Goal: Check status: Check status

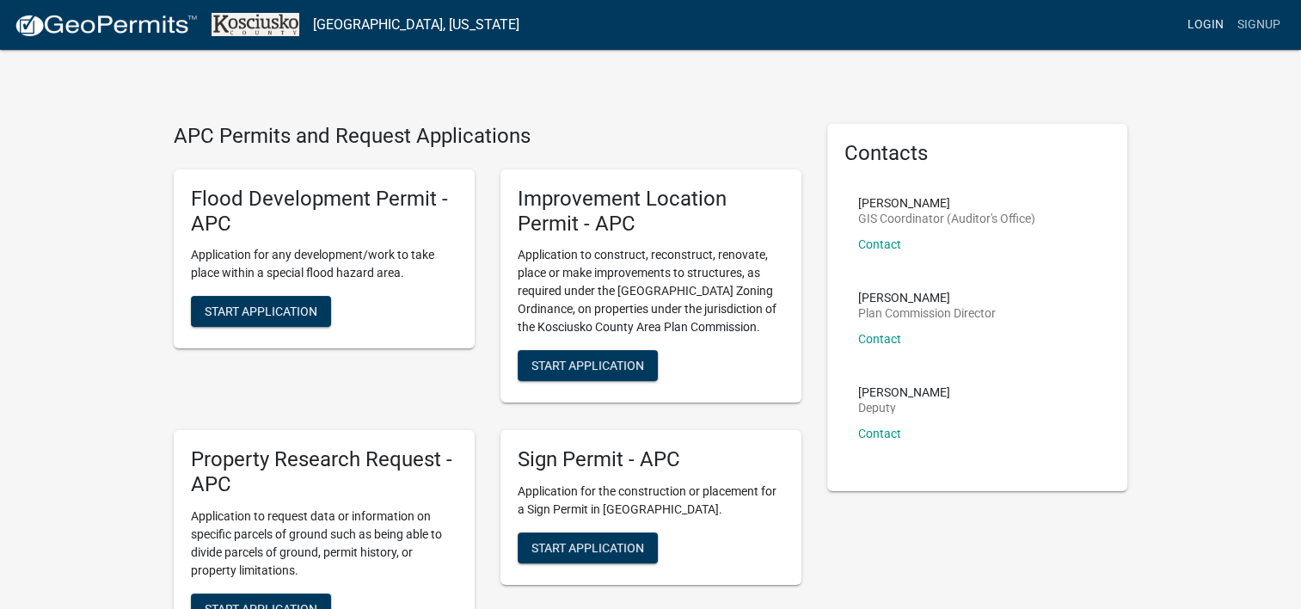
click at [1206, 27] on link "Login" at bounding box center [1206, 25] width 50 height 33
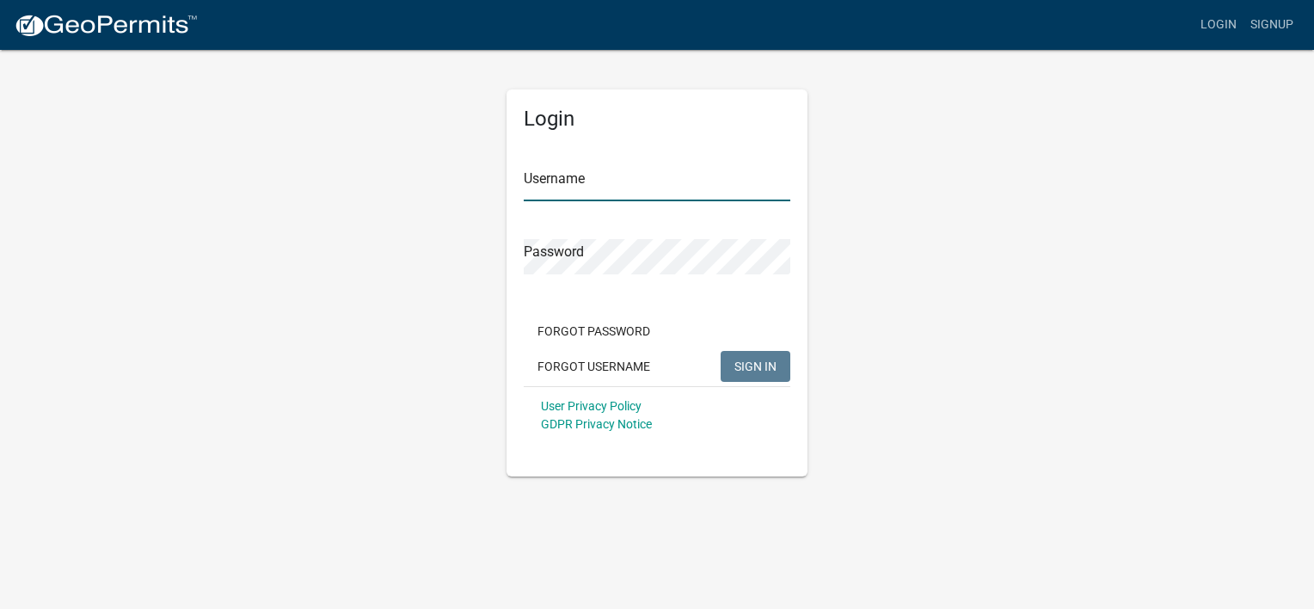
click at [633, 187] on input "Username" at bounding box center [657, 183] width 267 height 35
type input "d"
click at [721, 351] on button "SIGN IN" at bounding box center [756, 366] width 70 height 31
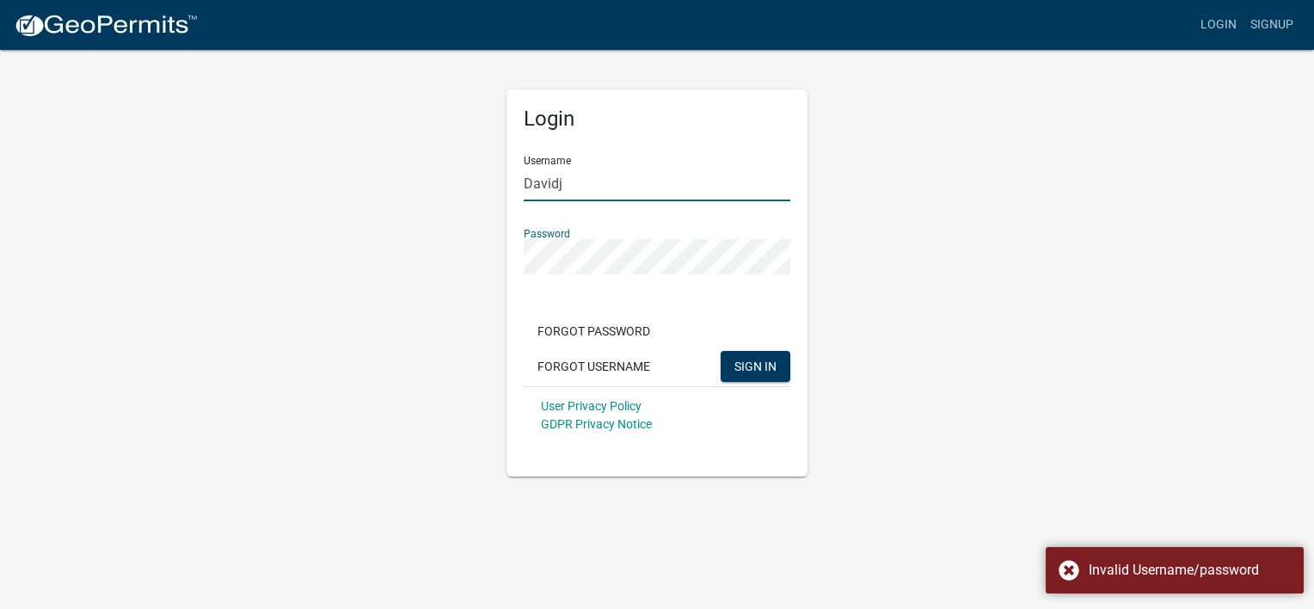
click at [568, 193] on input "Davidj" at bounding box center [657, 183] width 267 height 35
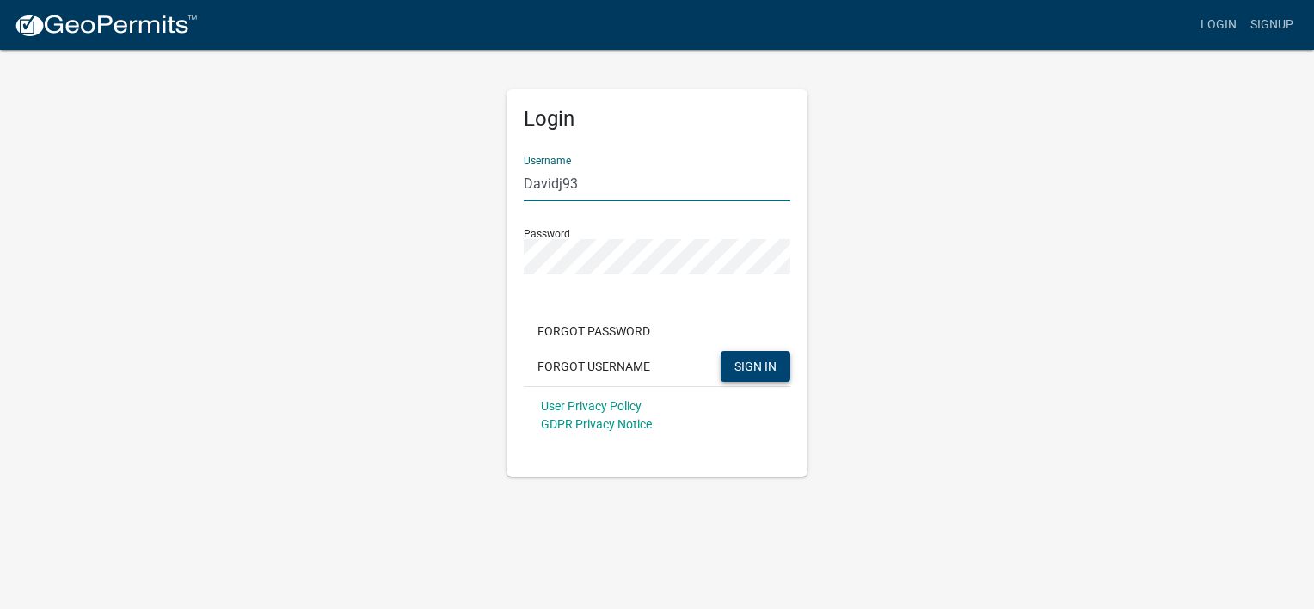
type input "Davidj93"
click at [754, 368] on span "SIGN IN" at bounding box center [755, 366] width 42 height 14
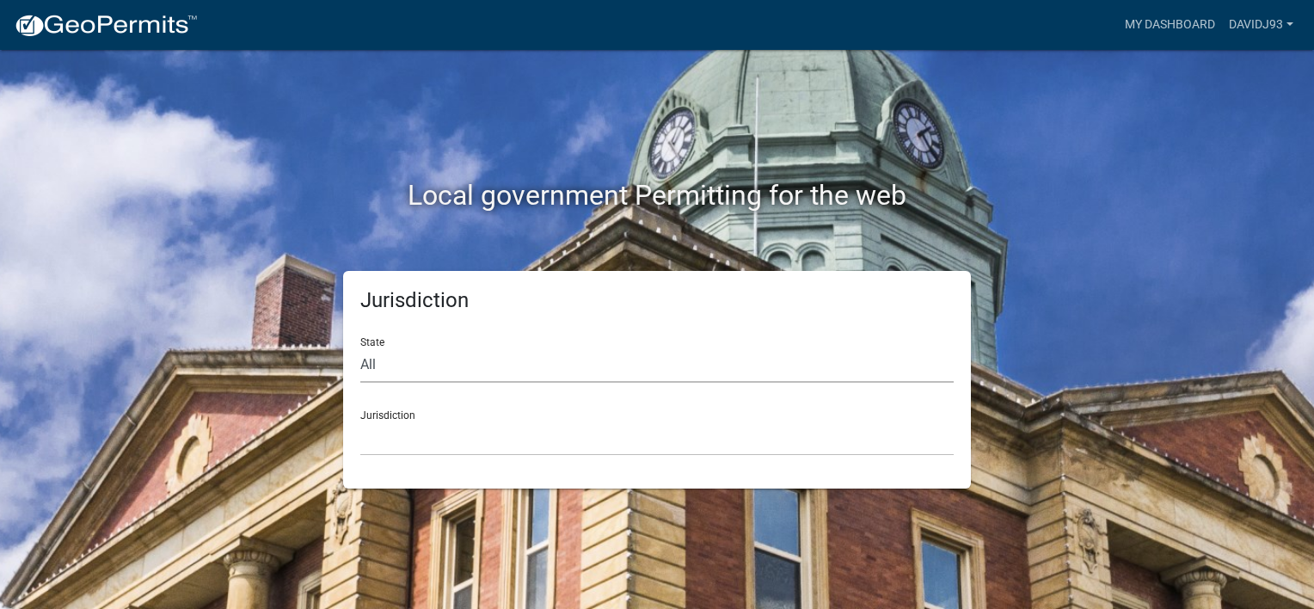
click at [557, 371] on select "All [US_STATE] [US_STATE] [US_STATE] [US_STATE] [US_STATE] [US_STATE] [US_STATE…" at bounding box center [656, 364] width 593 height 35
select select "[US_STATE]"
click at [360, 347] on select "All [US_STATE] [US_STATE] [US_STATE] [US_STATE] [US_STATE] [US_STATE] [US_STATE…" at bounding box center [656, 364] width 593 height 35
click at [571, 423] on select "City of [GEOGRAPHIC_DATA], [US_STATE] City of [GEOGRAPHIC_DATA], [US_STATE] Cit…" at bounding box center [656, 438] width 593 height 35
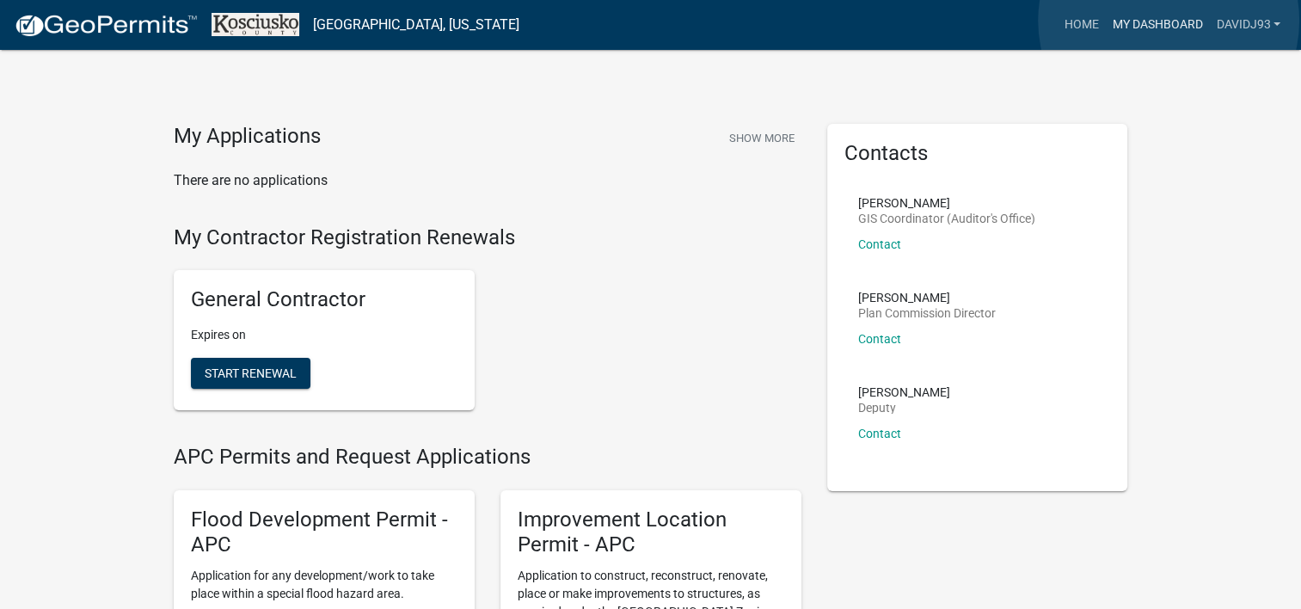
click at [1168, 21] on link "My Dashboard" at bounding box center [1157, 25] width 104 height 33
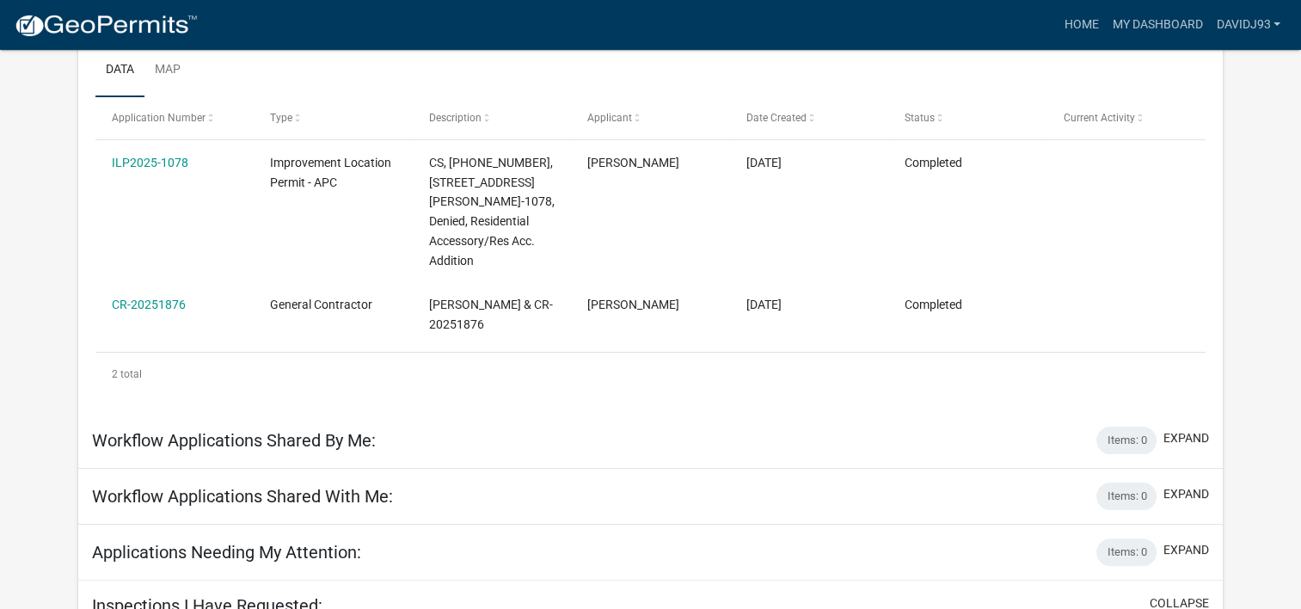
scroll to position [257, 0]
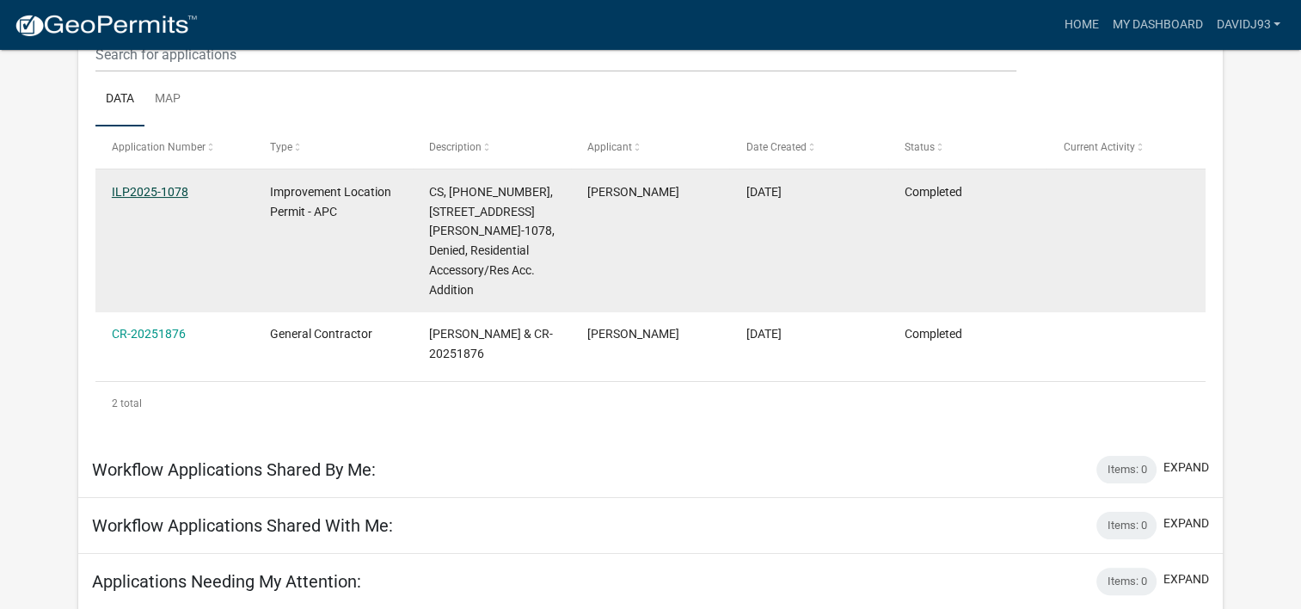
click at [160, 190] on link "ILP2025-1078" at bounding box center [150, 192] width 77 height 14
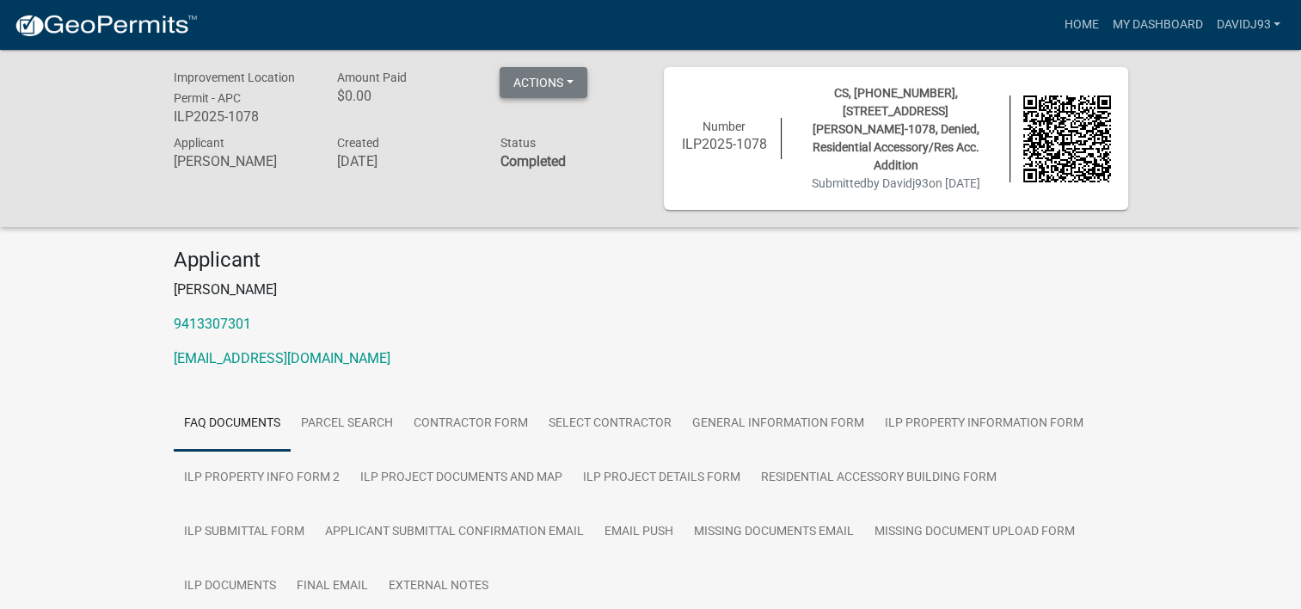
click at [578, 79] on button "Actions" at bounding box center [544, 82] width 88 height 31
click at [654, 248] on h4 "Applicant" at bounding box center [651, 260] width 955 height 25
click at [537, 157] on strong "Completed" at bounding box center [532, 161] width 65 height 16
click at [550, 83] on button "Actions" at bounding box center [544, 82] width 88 height 31
click at [733, 248] on h4 "Applicant" at bounding box center [651, 260] width 955 height 25
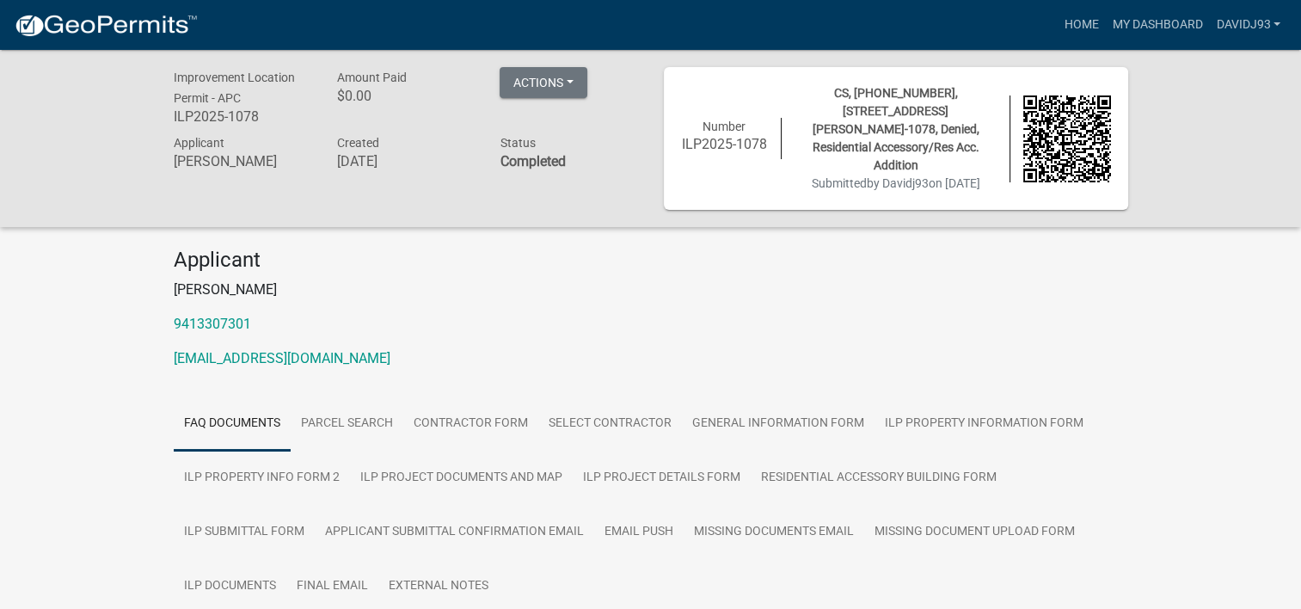
click at [725, 136] on h6 "ILP2025-1078" at bounding box center [725, 144] width 88 height 16
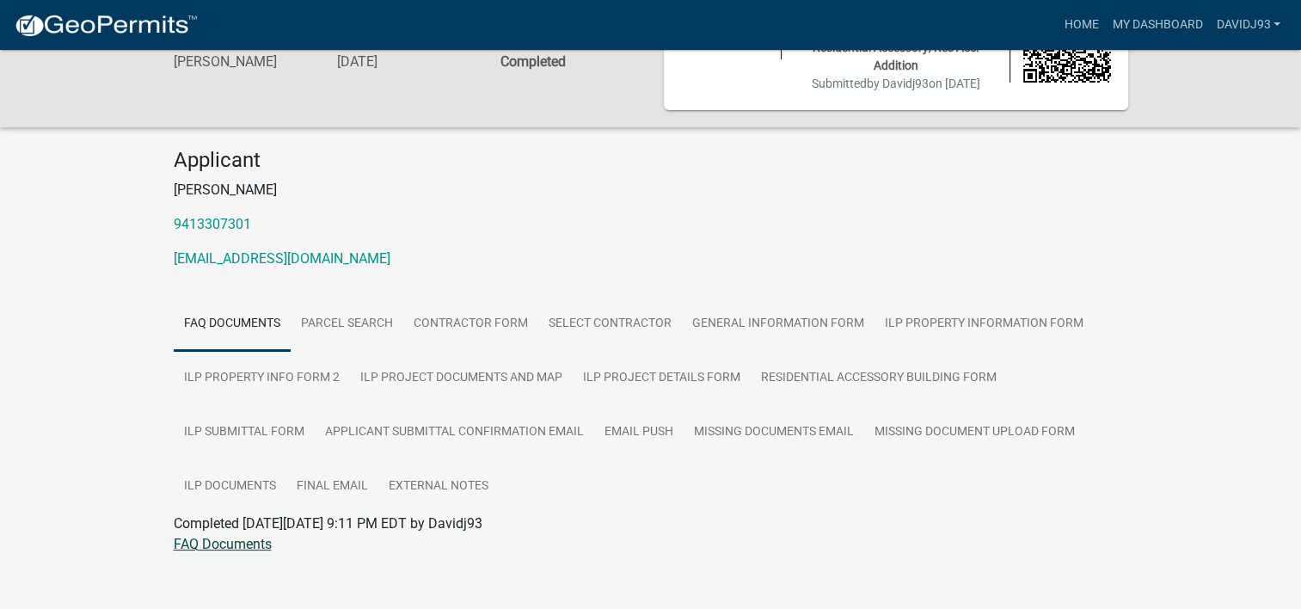
click at [251, 536] on link "FAQ Documents" at bounding box center [223, 544] width 98 height 16
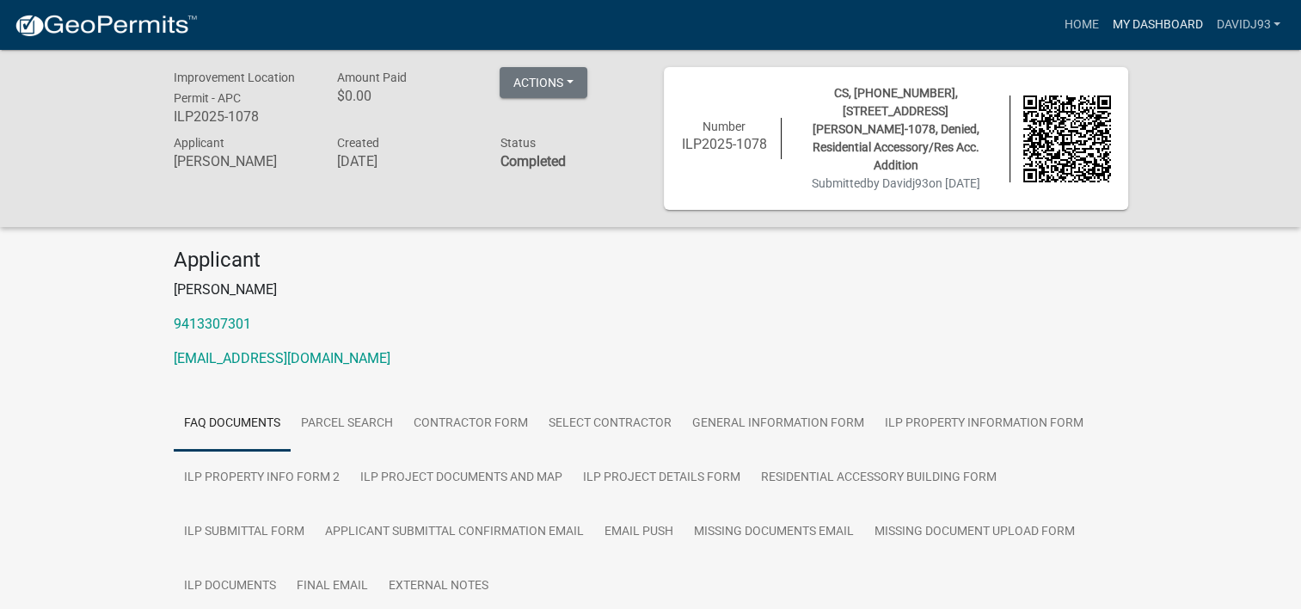
click at [1145, 24] on link "My Dashboard" at bounding box center [1157, 25] width 104 height 33
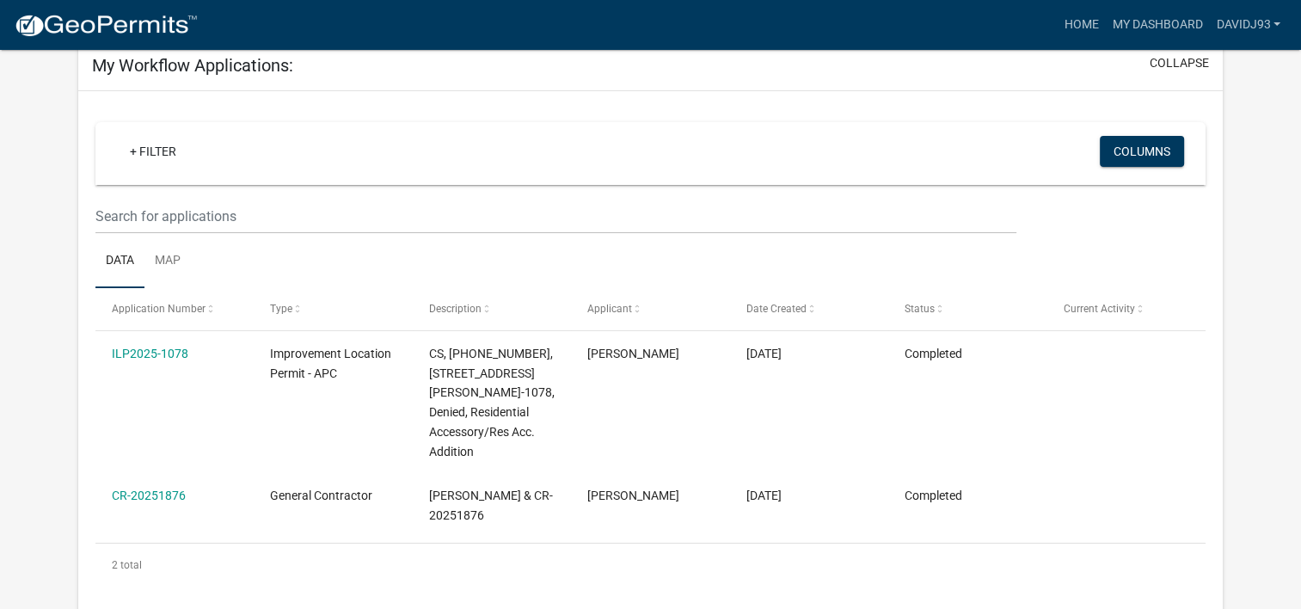
scroll to position [143, 0]
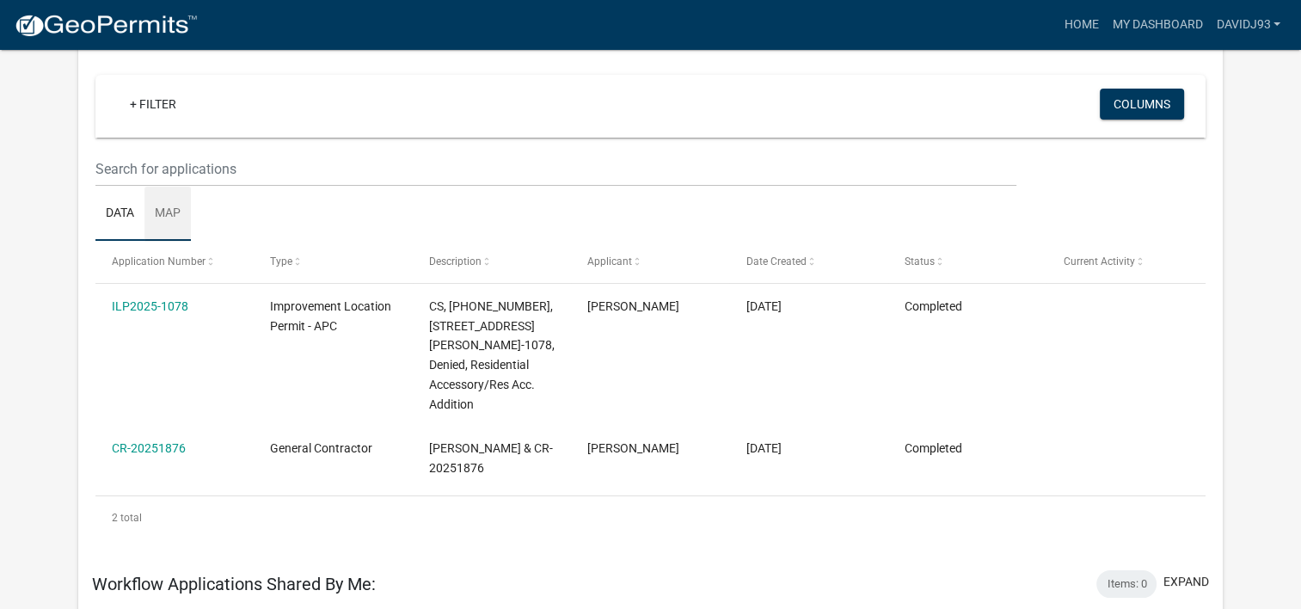
click at [170, 210] on link "Map" at bounding box center [167, 214] width 46 height 55
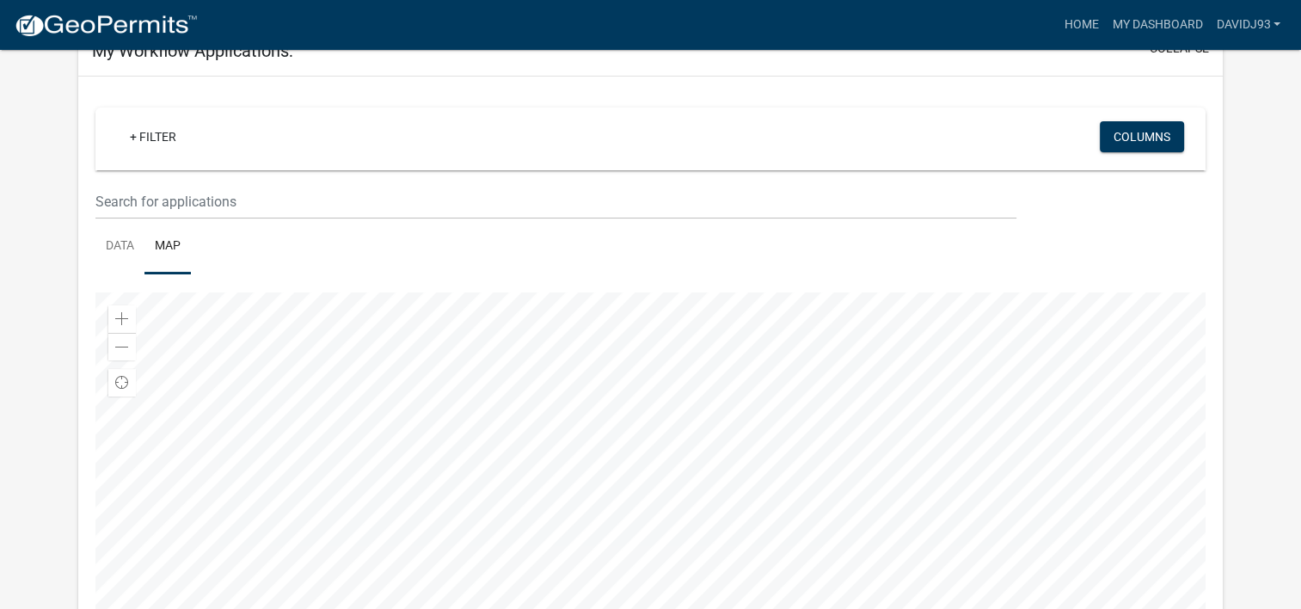
scroll to position [143, 0]
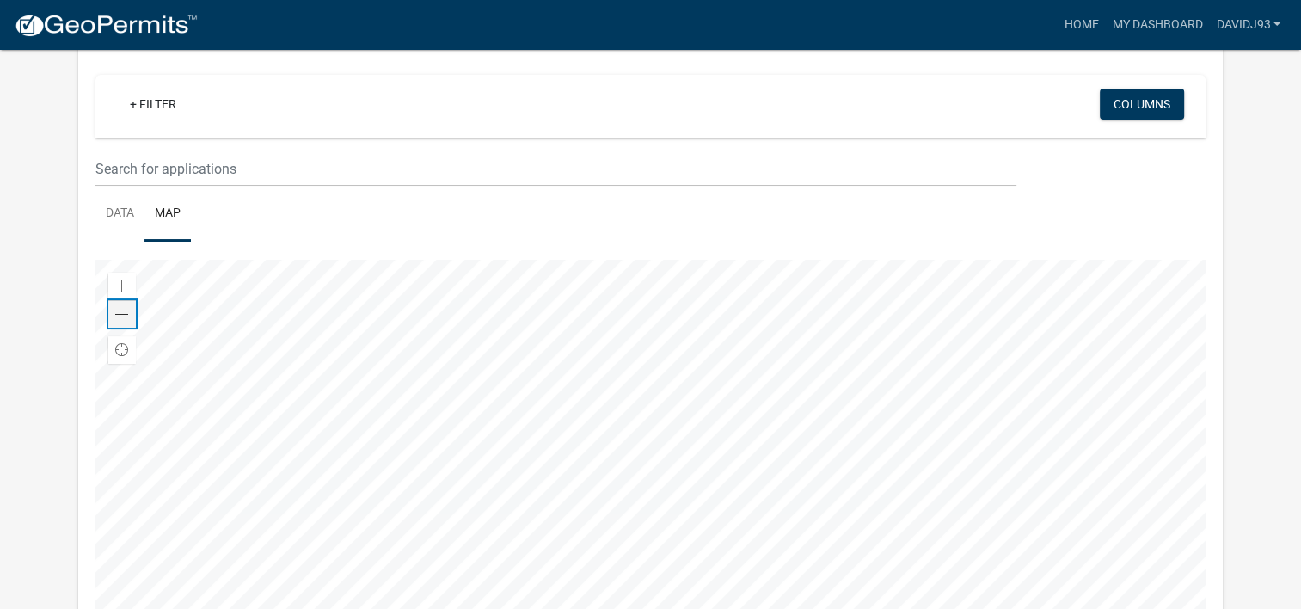
click at [128, 316] on span at bounding box center [122, 315] width 14 height 14
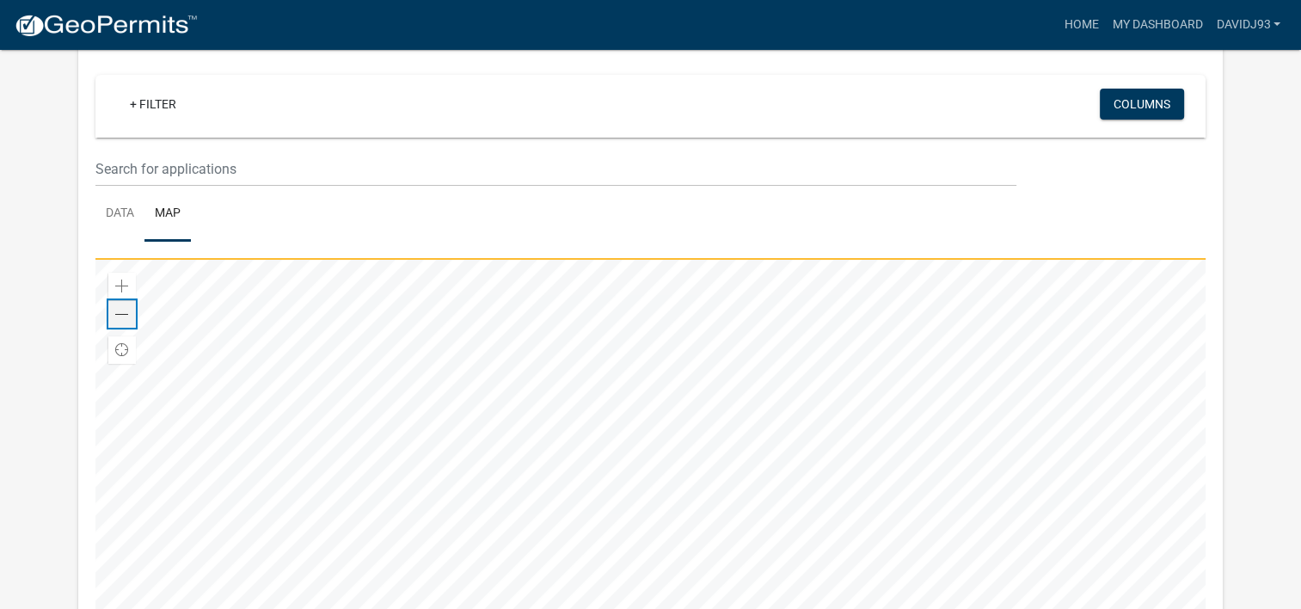
click at [128, 316] on span at bounding box center [122, 315] width 14 height 14
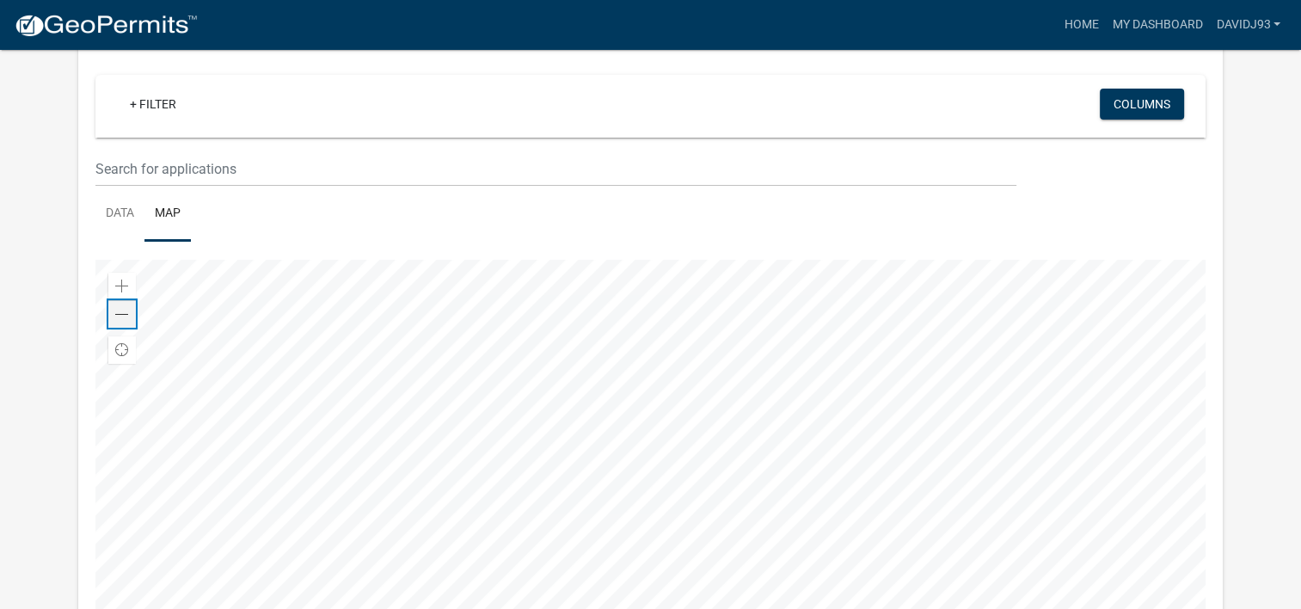
click at [128, 316] on span at bounding box center [122, 315] width 14 height 14
click at [124, 286] on span at bounding box center [122, 286] width 14 height 14
click at [121, 314] on span at bounding box center [122, 315] width 14 height 14
click at [226, 364] on div at bounding box center [650, 475] width 1111 height 430
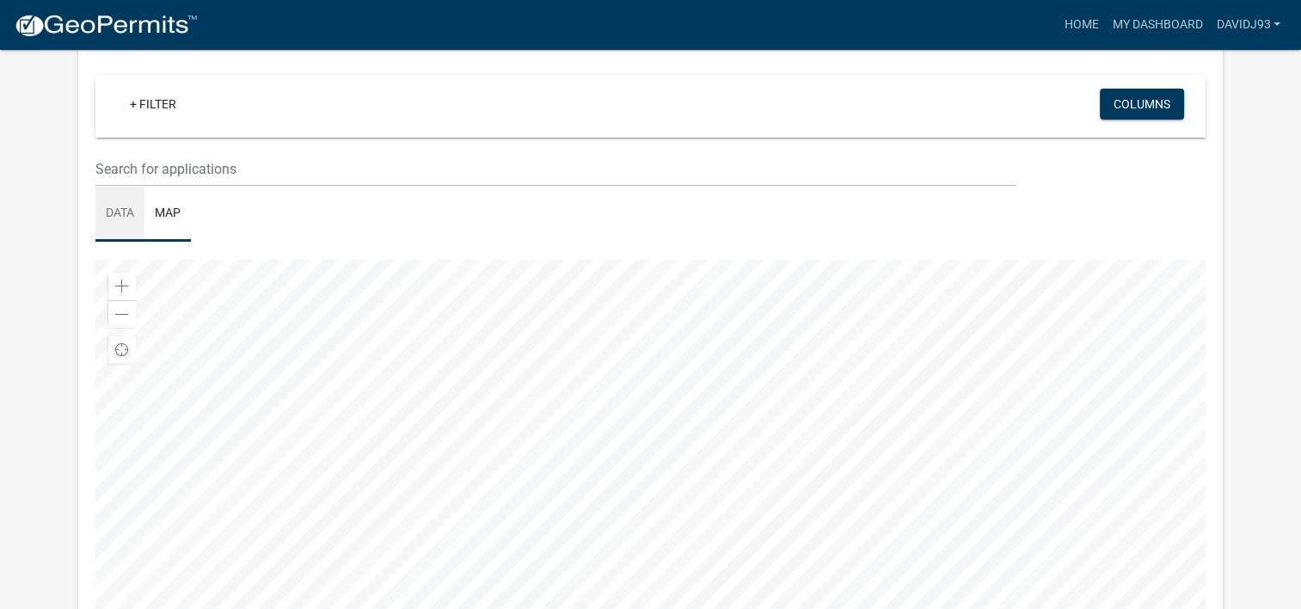
click at [117, 214] on link "Data" at bounding box center [119, 214] width 49 height 55
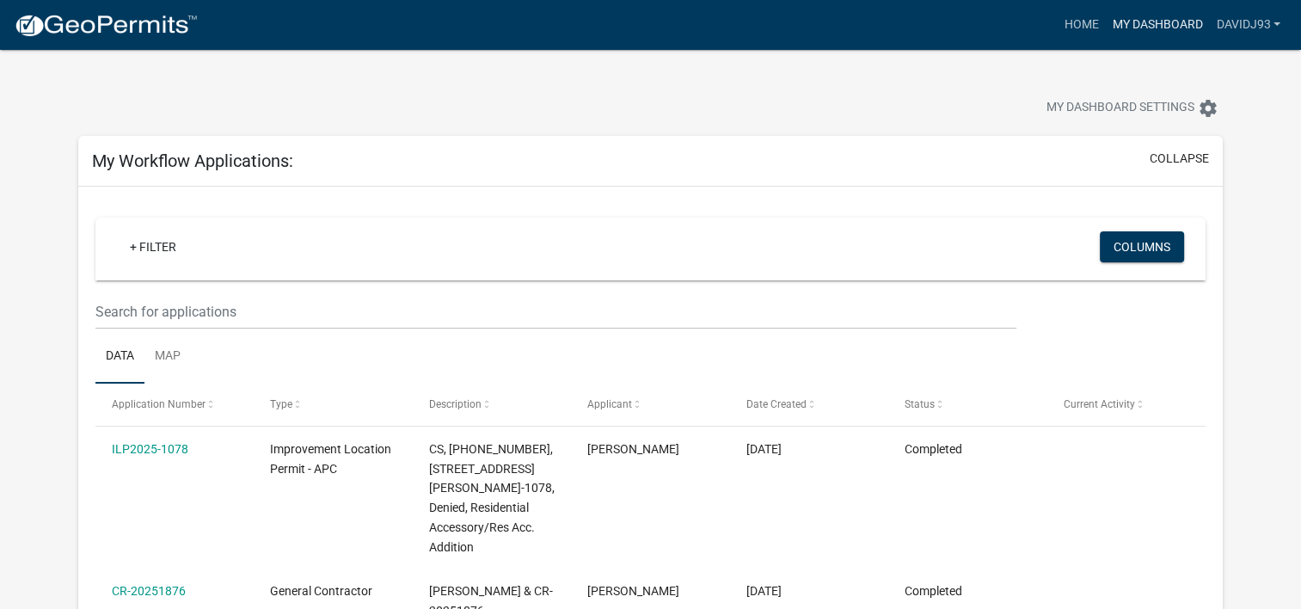
click at [1157, 20] on link "My Dashboard" at bounding box center [1157, 25] width 104 height 33
click at [1078, 19] on link "Home" at bounding box center [1081, 25] width 48 height 33
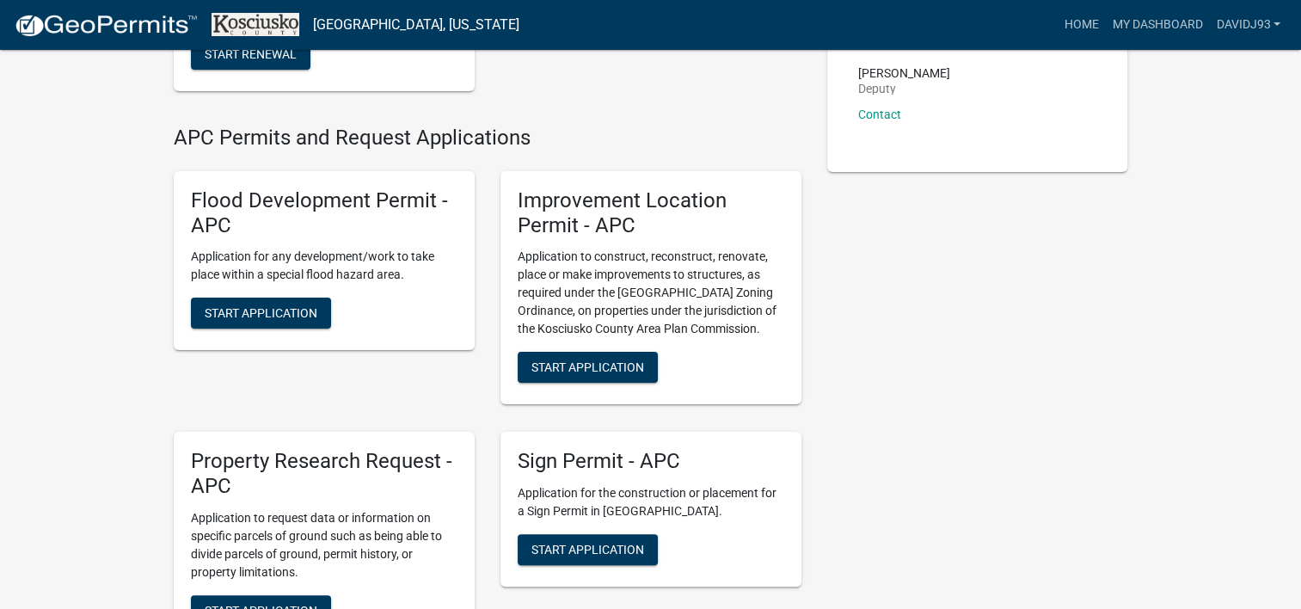
scroll to position [430, 0]
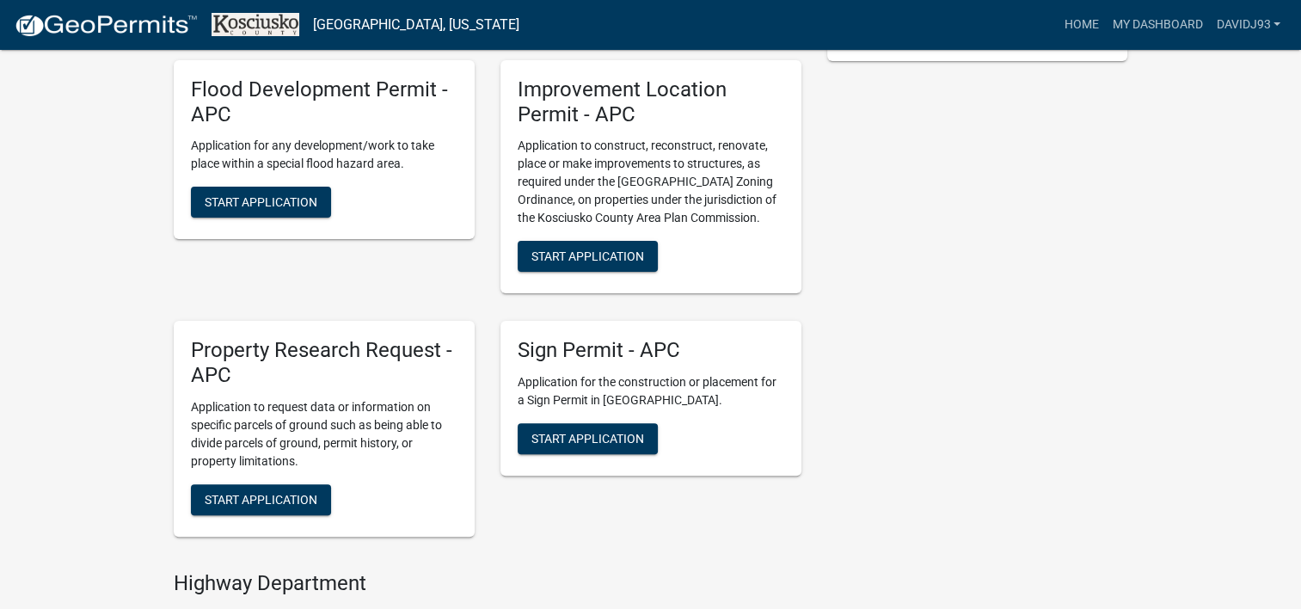
drag, startPoint x: 1059, startPoint y: 243, endPoint x: 1073, endPoint y: 221, distance: 26.7
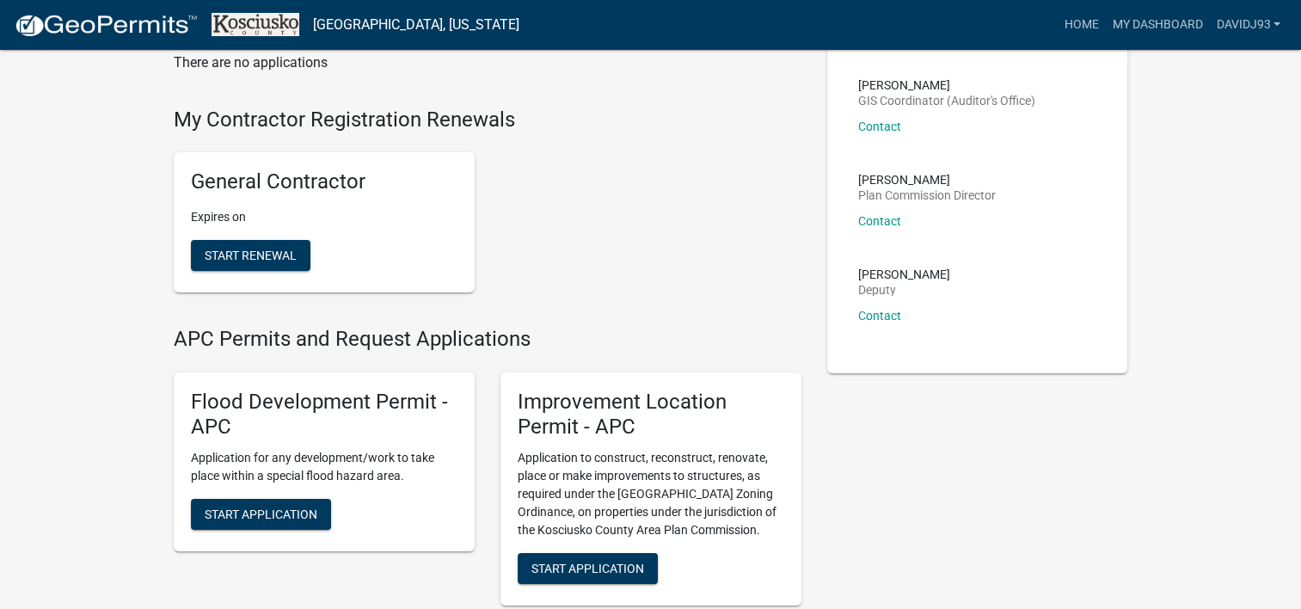
scroll to position [0, 0]
